Goal: Task Accomplishment & Management: Manage account settings

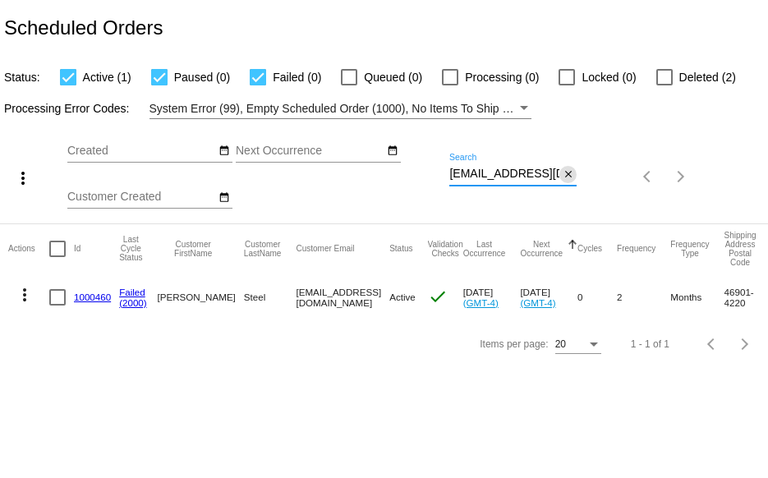
scroll to position [0, 34]
drag, startPoint x: 449, startPoint y: 174, endPoint x: 560, endPoint y: 172, distance: 110.9
click at [560, 172] on div "[EMAIL_ADDRESS][DOMAIN_NAME] Search close" at bounding box center [512, 170] width 127 height 32
paste input "[EMAIL_ADDRESS]"
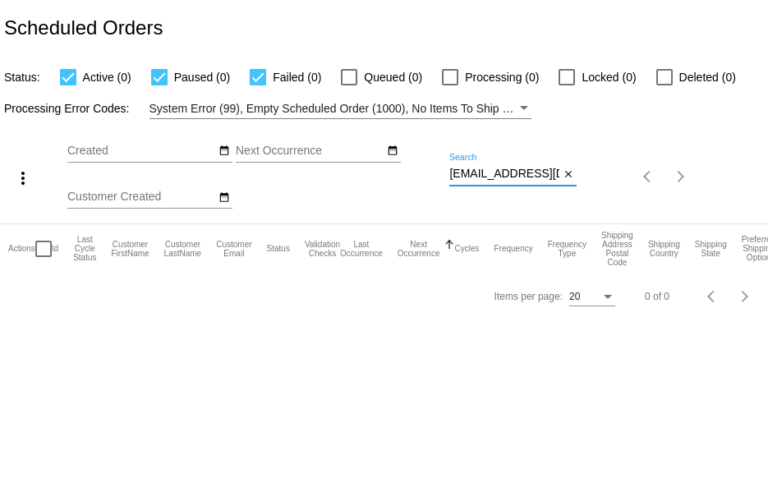
scroll to position [0, 33]
drag, startPoint x: 449, startPoint y: 173, endPoint x: 614, endPoint y: 172, distance: 165.1
click at [596, 180] on div "more_vert Aug Jan Feb Mar [DATE]" at bounding box center [384, 171] width 768 height 104
paste input "[PERSON_NAME]"
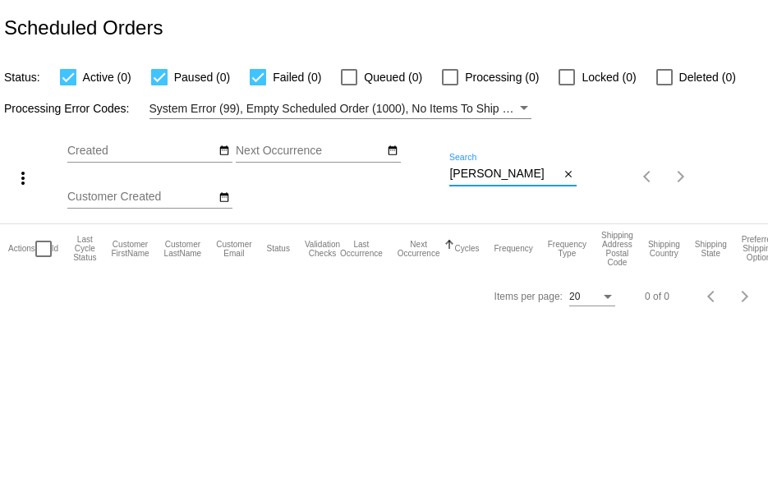
drag, startPoint x: 545, startPoint y: 177, endPoint x: 375, endPoint y: 177, distance: 170.8
click at [375, 177] on div "more_vert Aug Jan Feb Mar [DATE]" at bounding box center [384, 171] width 768 height 104
paste input "[EMAIL_ADDRESS][DOMAIN_NAME]"
type input "[EMAIL_ADDRESS][DOMAIN_NAME]"
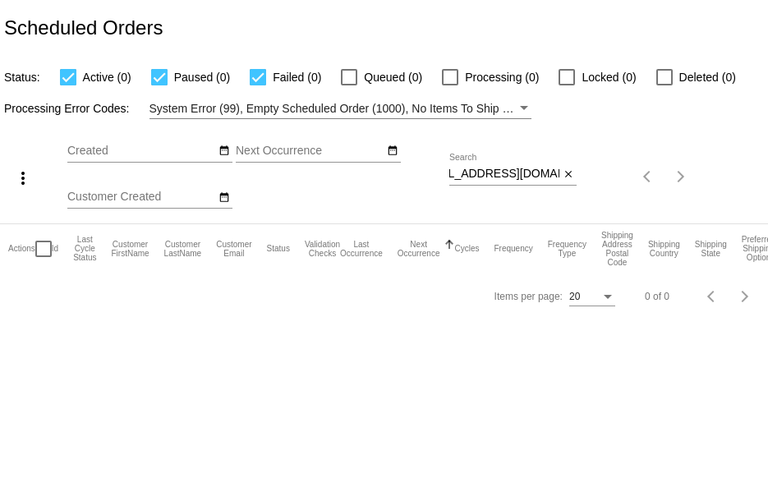
scroll to position [0, 0]
